Goal: Transaction & Acquisition: Purchase product/service

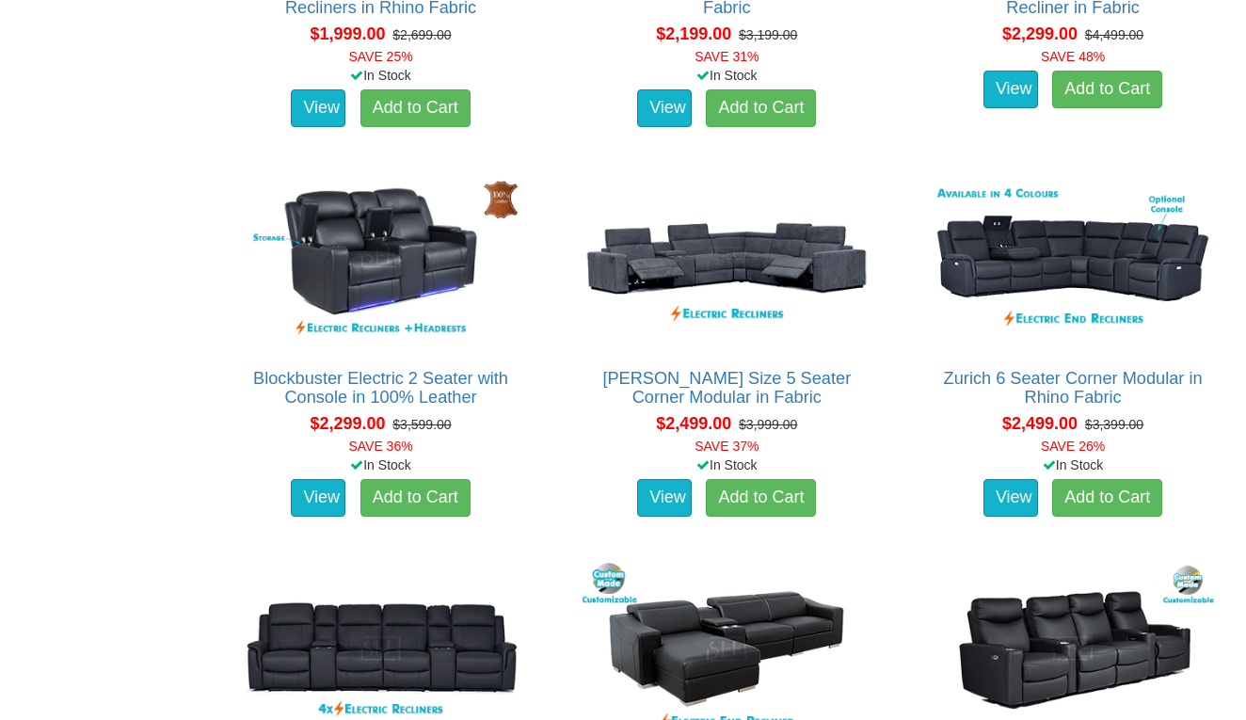
scroll to position [1794, 0]
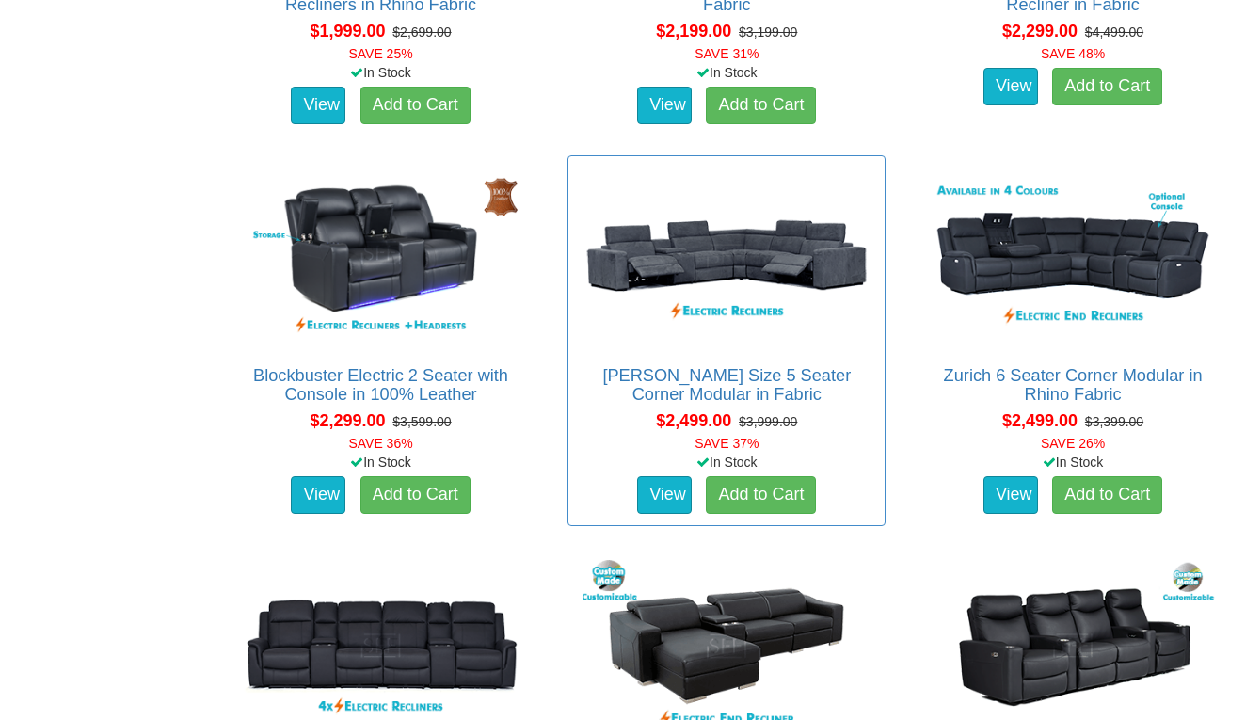
click at [666, 272] on img at bounding box center [726, 257] width 297 height 182
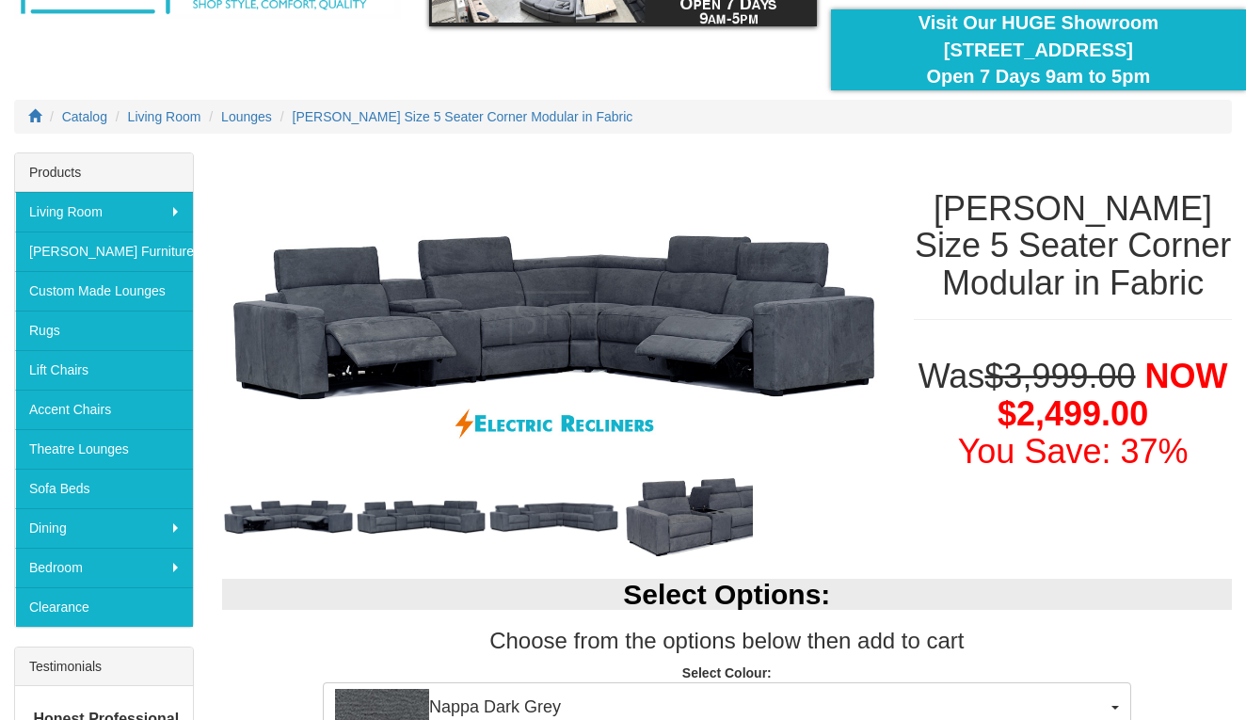
scroll to position [156, 0]
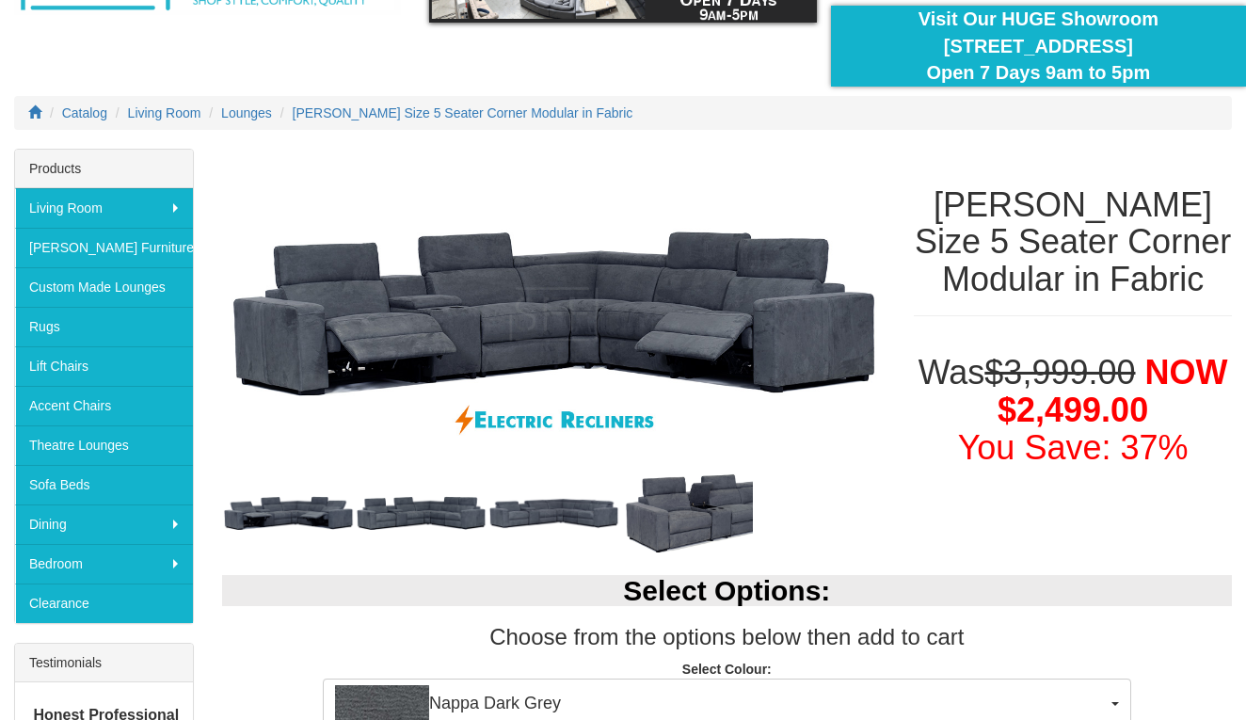
click at [410, 525] on img at bounding box center [421, 513] width 133 height 67
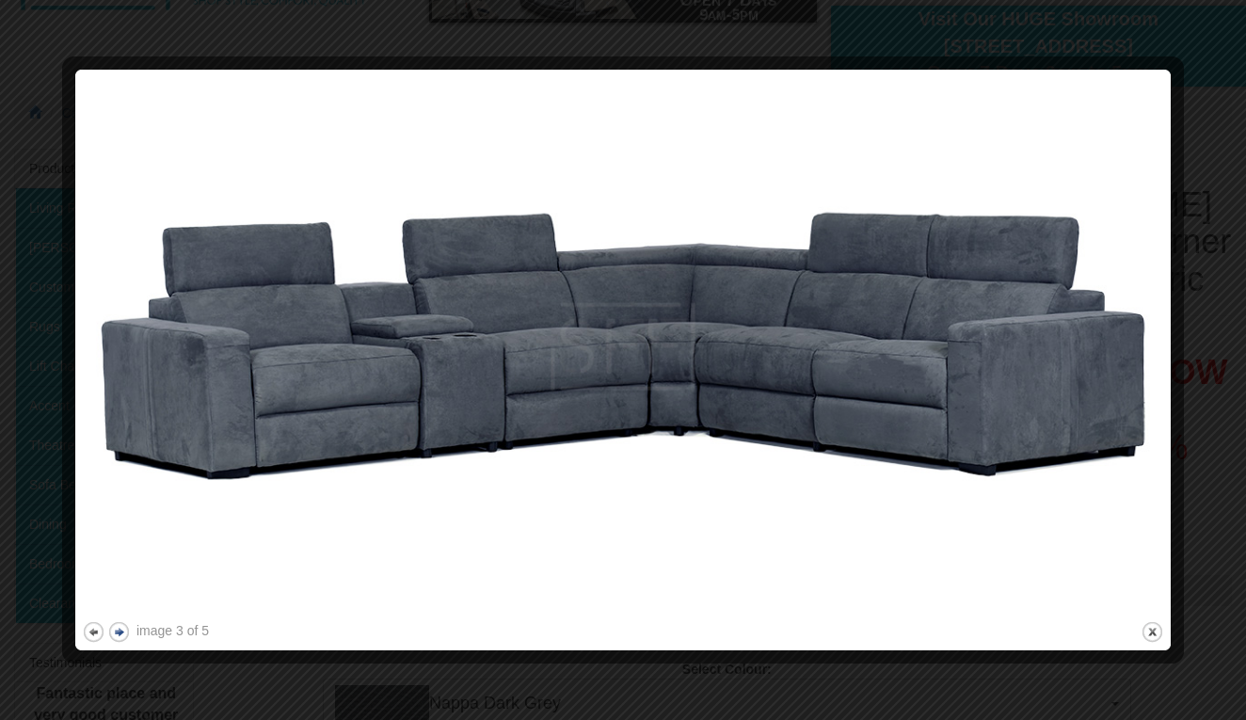
click at [120, 633] on button "next" at bounding box center [119, 632] width 24 height 24
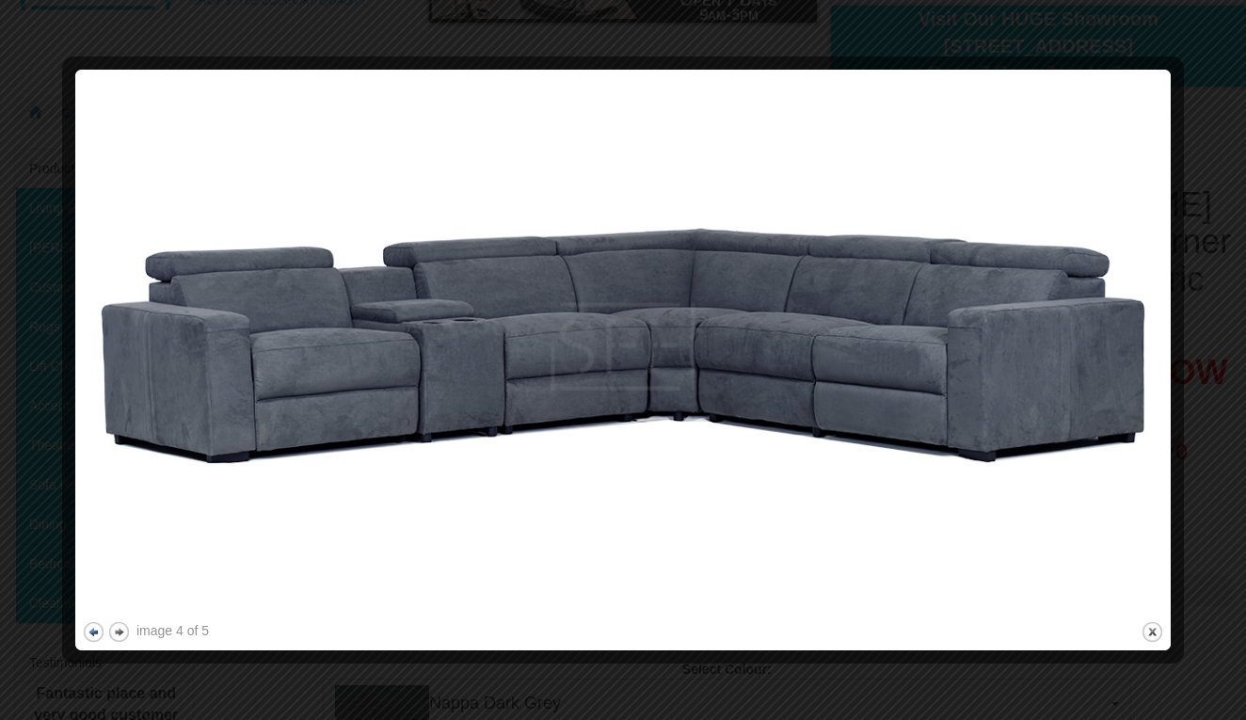
click at [90, 632] on button "previous" at bounding box center [94, 632] width 24 height 24
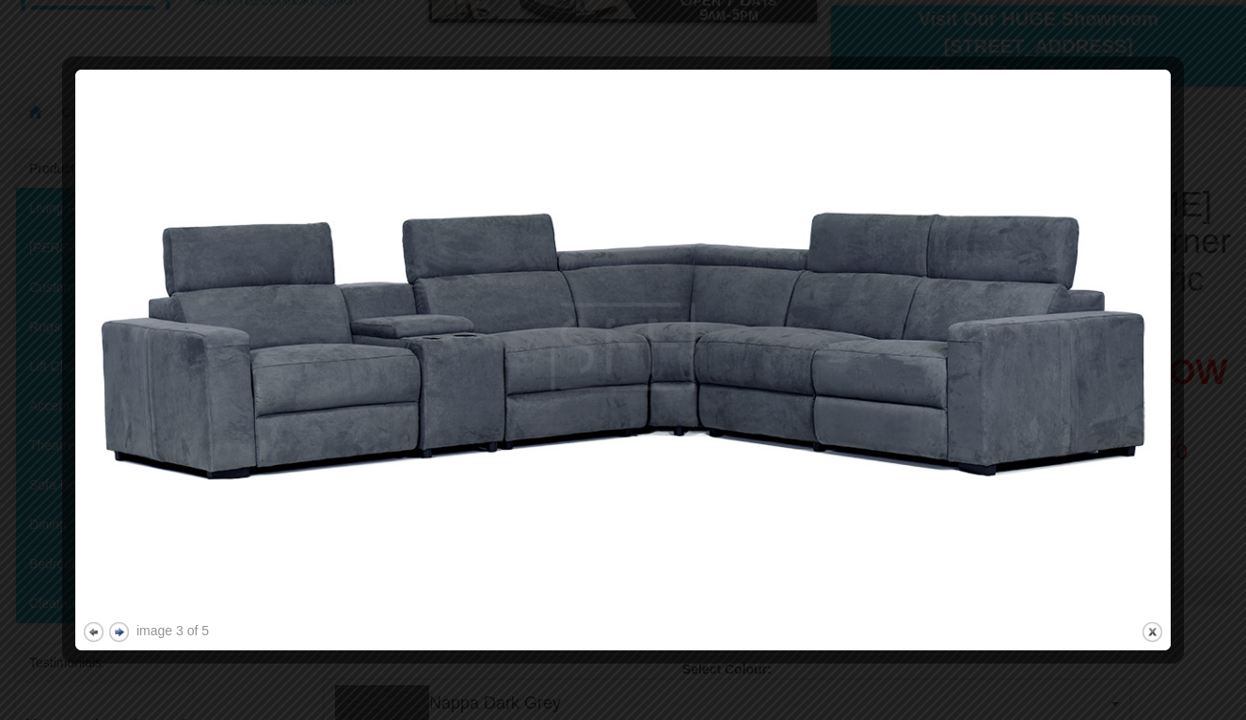
click at [116, 632] on button "next" at bounding box center [119, 632] width 24 height 24
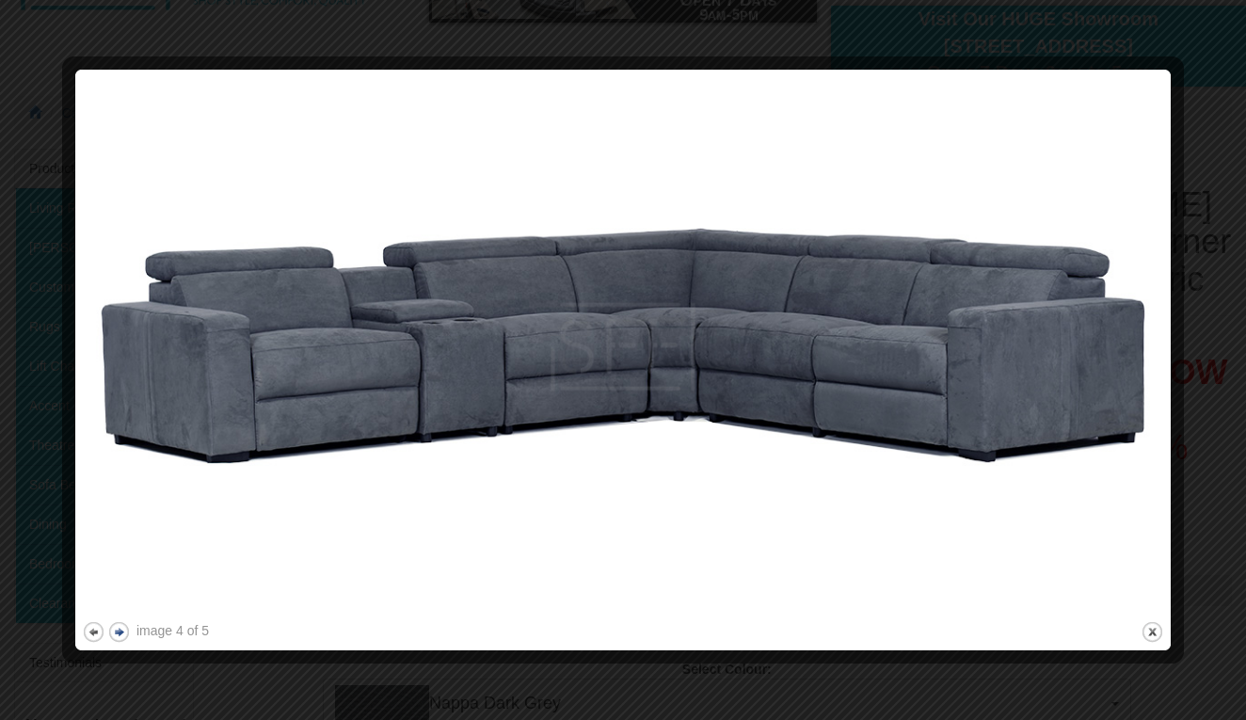
click at [116, 632] on button "next" at bounding box center [119, 632] width 24 height 24
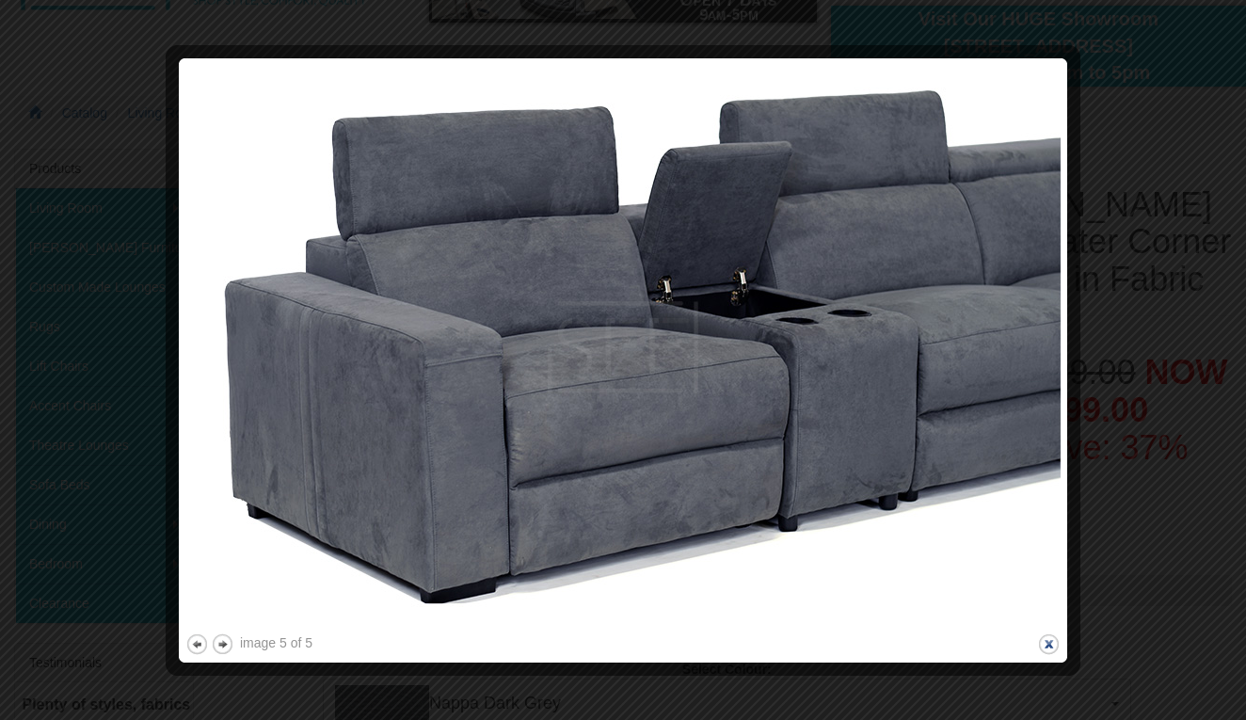
click at [1054, 650] on button "close" at bounding box center [1049, 645] width 24 height 24
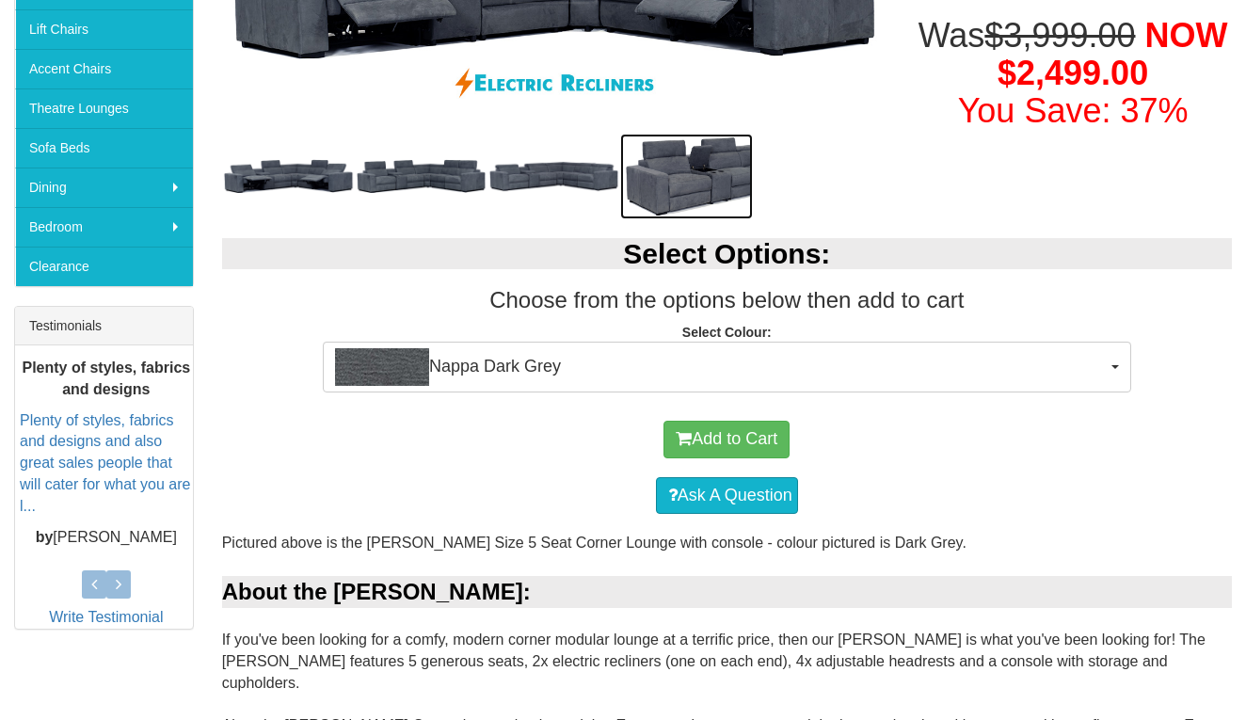
scroll to position [494, 0]
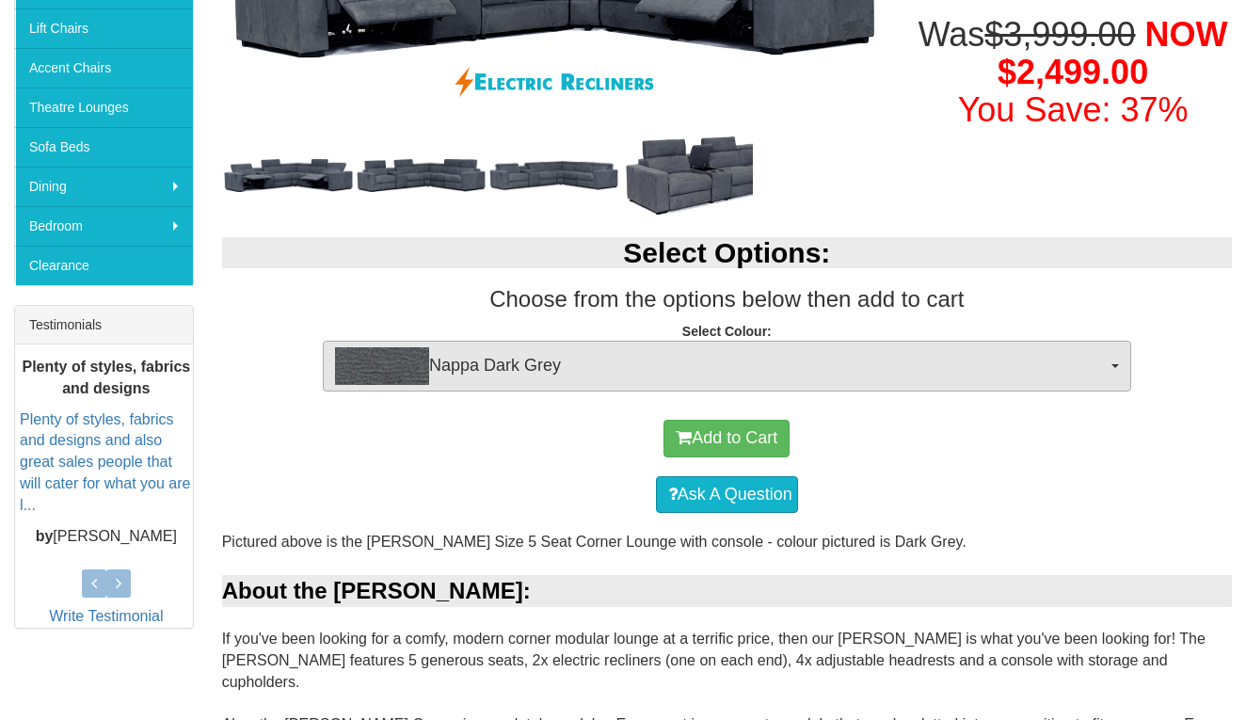
click at [685, 360] on span "Nappa Dark Grey" at bounding box center [721, 366] width 772 height 38
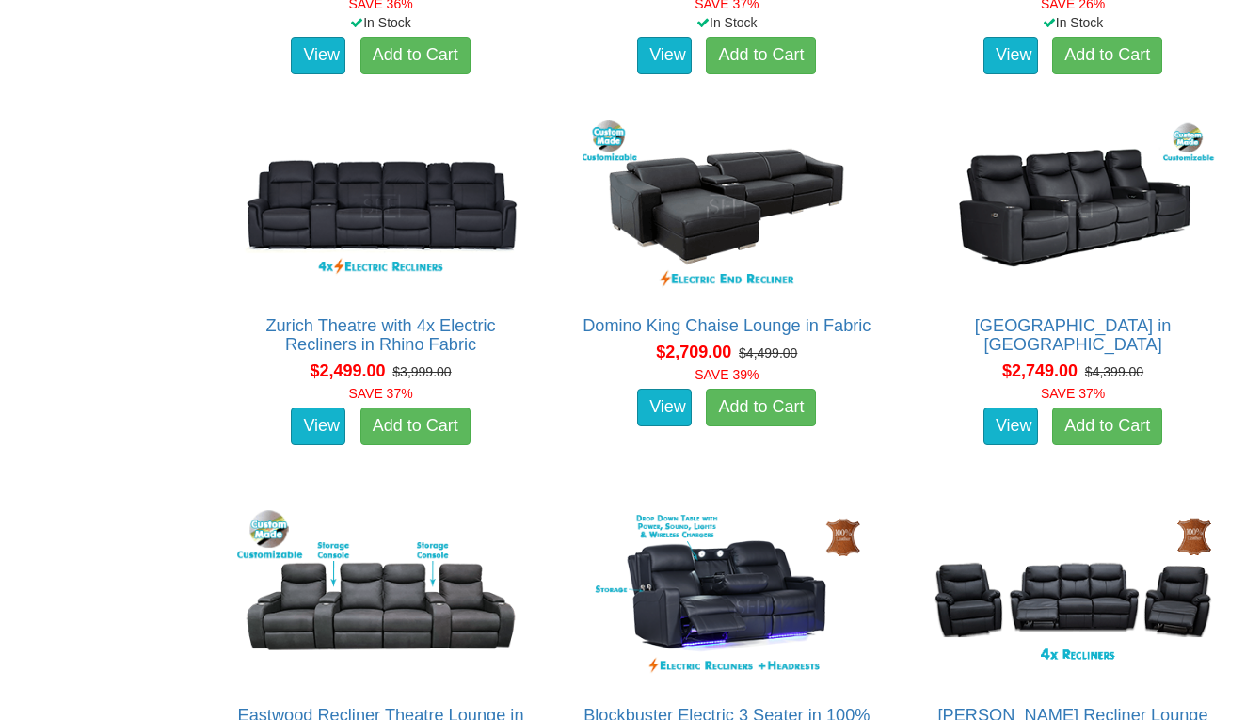
scroll to position [1894, 0]
